Goal: Complete application form

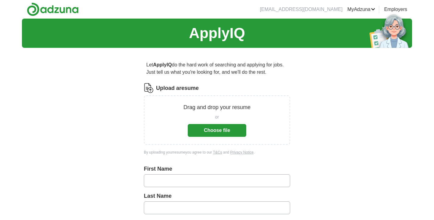
click at [226, 129] on button "Choose file" at bounding box center [217, 130] width 59 height 13
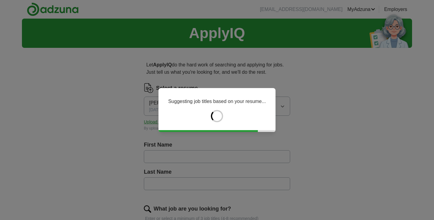
type input "****"
type input "*******"
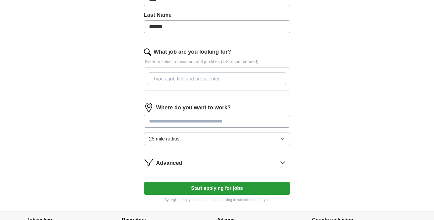
scroll to position [157, 0]
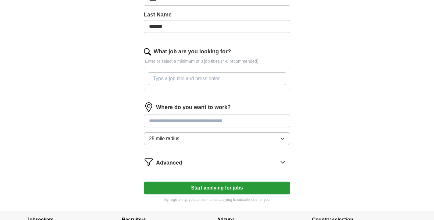
click at [179, 77] on input "What job are you looking for?" at bounding box center [217, 78] width 139 height 13
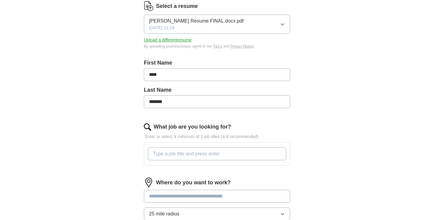
scroll to position [128, 0]
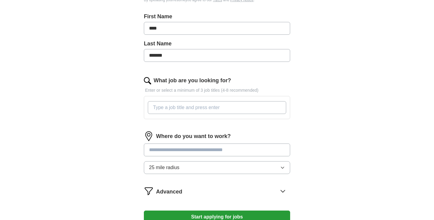
type input "C"
type input "L"
type input "Account Management"
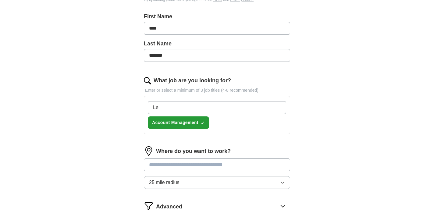
type input "L"
type input "Onboarding Specialist"
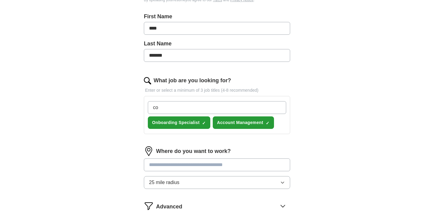
type input "c"
type input "Community Manager"
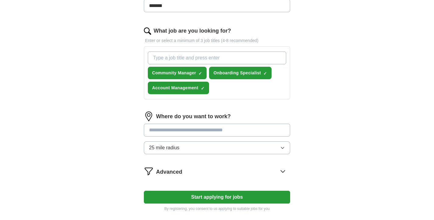
scroll to position [178, 0]
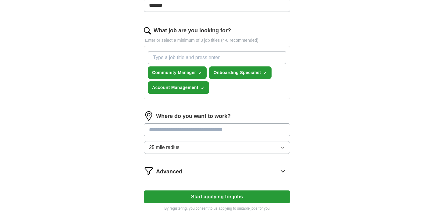
click at [227, 130] on input "text" at bounding box center [217, 130] width 146 height 13
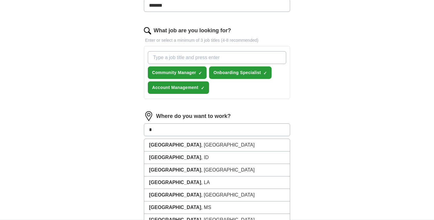
type input "*"
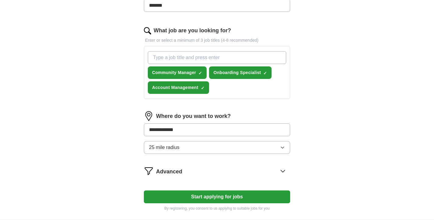
type input "**********"
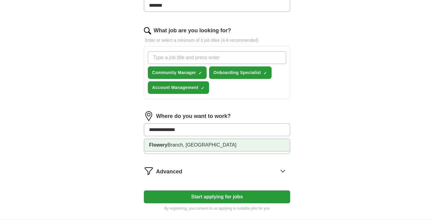
click at [221, 144] on li "[GEOGRAPHIC_DATA], [GEOGRAPHIC_DATA]" at bounding box center [217, 145] width 146 height 12
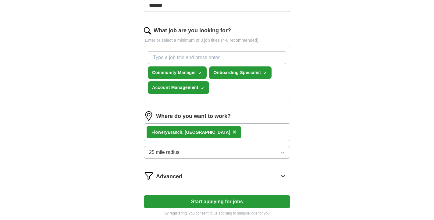
scroll to position [180, 0]
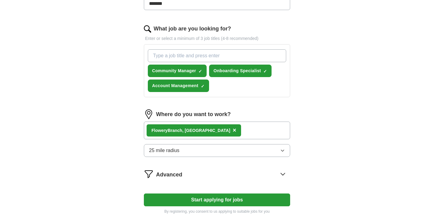
click at [283, 152] on icon "button" at bounding box center [282, 150] width 5 height 5
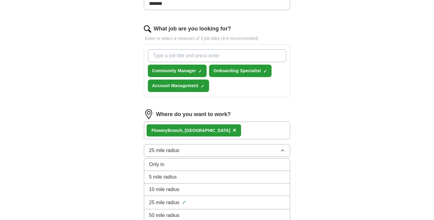
click at [192, 215] on div "50 mile radius" at bounding box center [217, 215] width 136 height 7
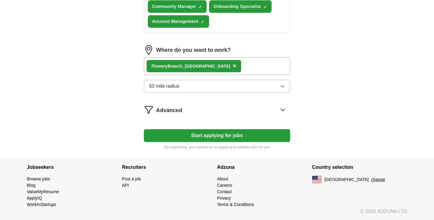
scroll to position [245, 0]
click at [215, 134] on button "Start applying for jobs" at bounding box center [217, 135] width 146 height 13
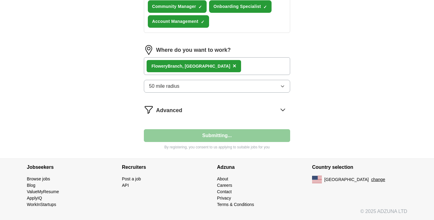
select select "**"
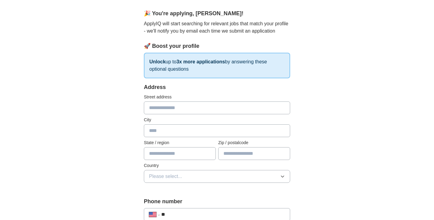
scroll to position [74, 0]
